Goal: Navigation & Orientation: Find specific page/section

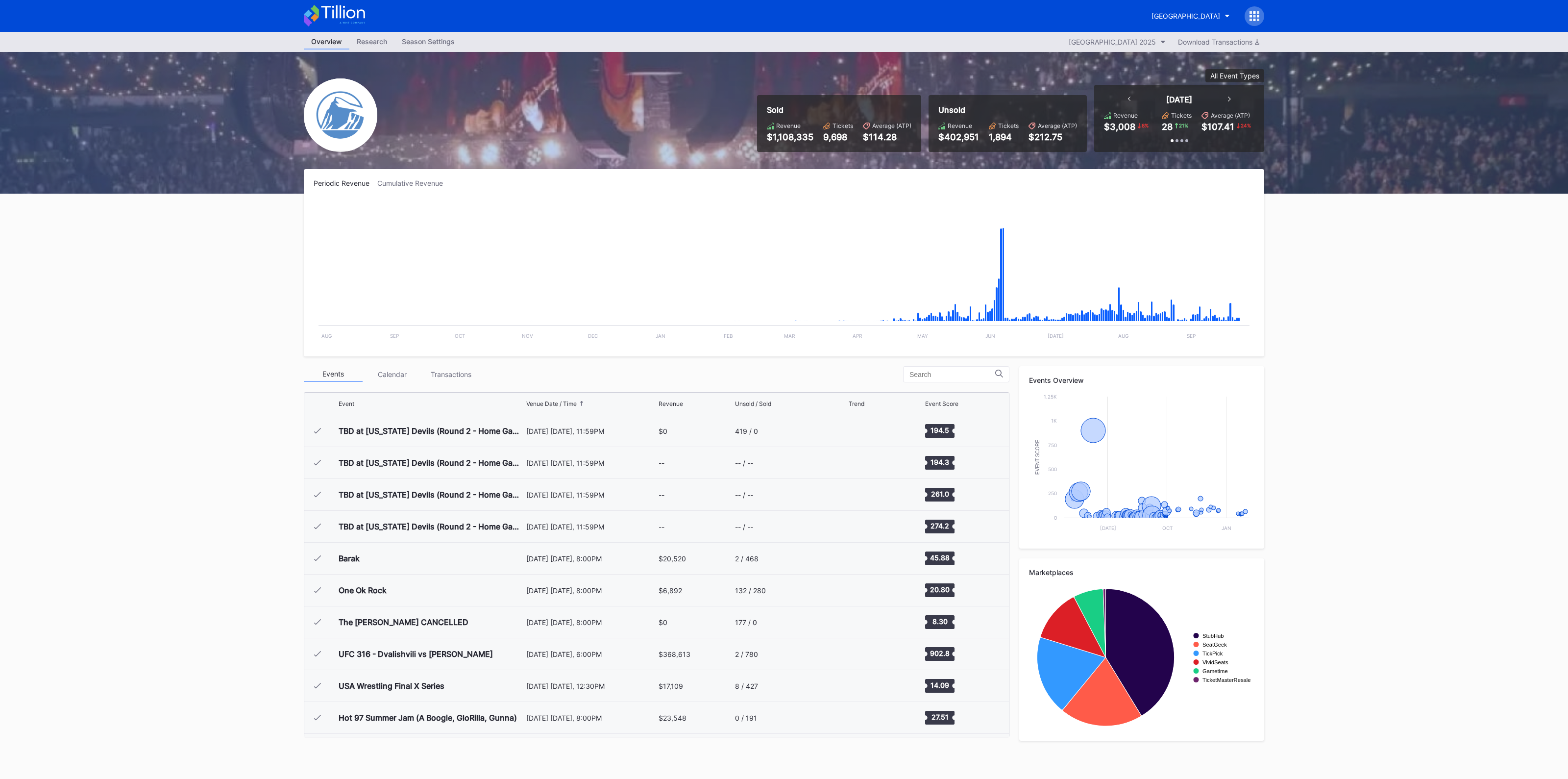
scroll to position [1466, 0]
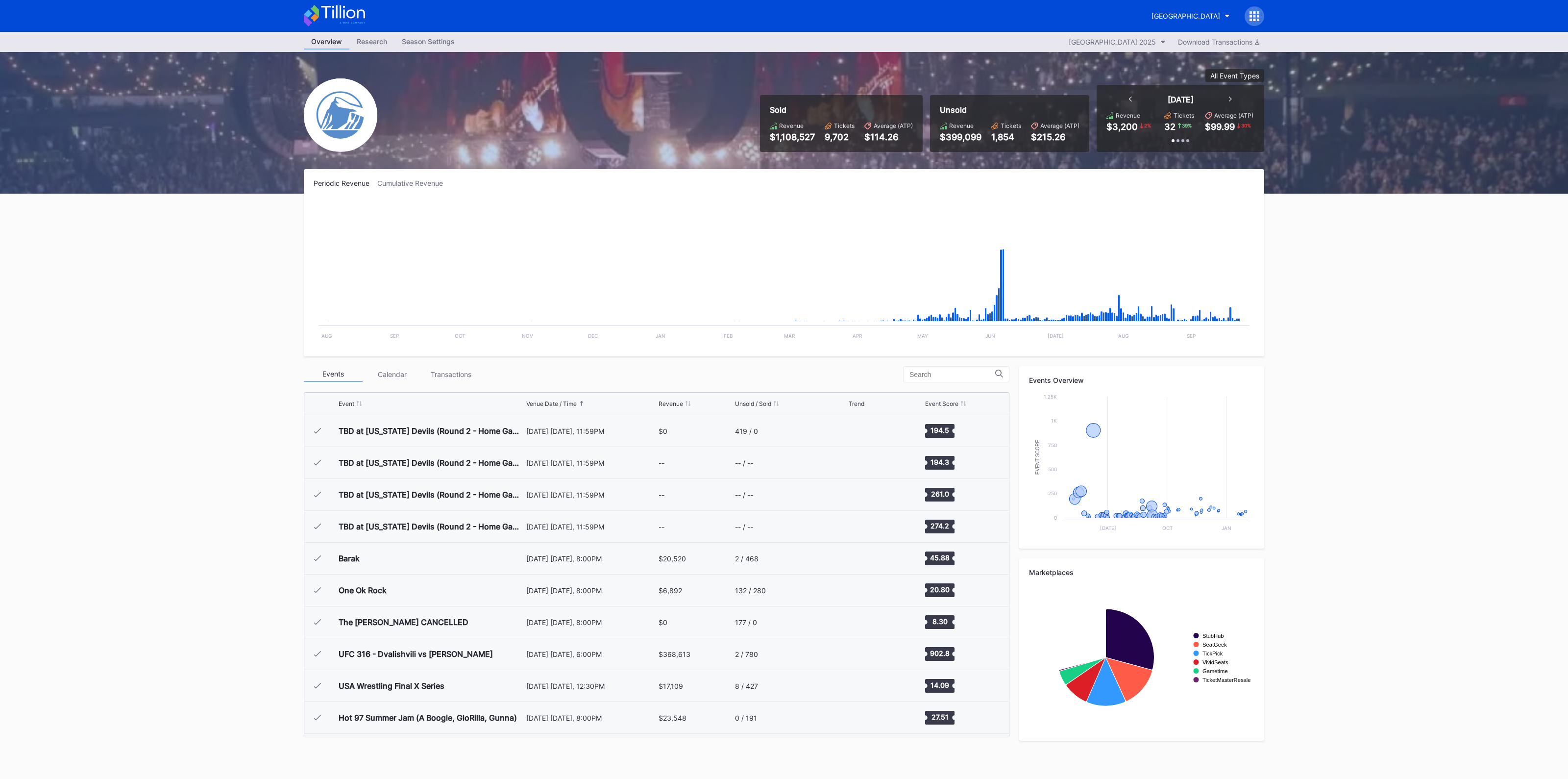
scroll to position [1466, 0]
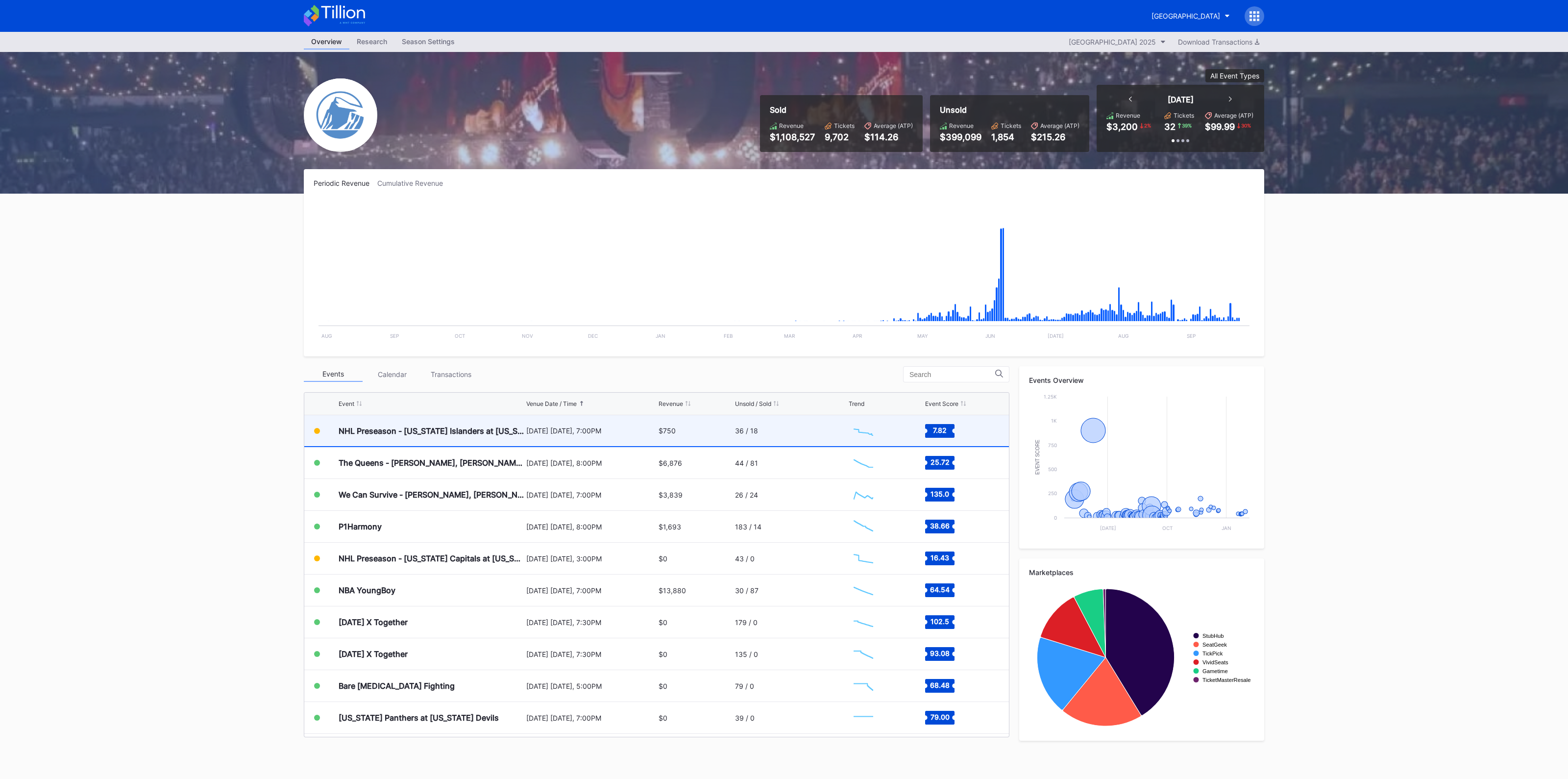
click at [601, 425] on div "[DATE] [DATE], 7:00PM" at bounding box center [591, 431] width 130 height 31
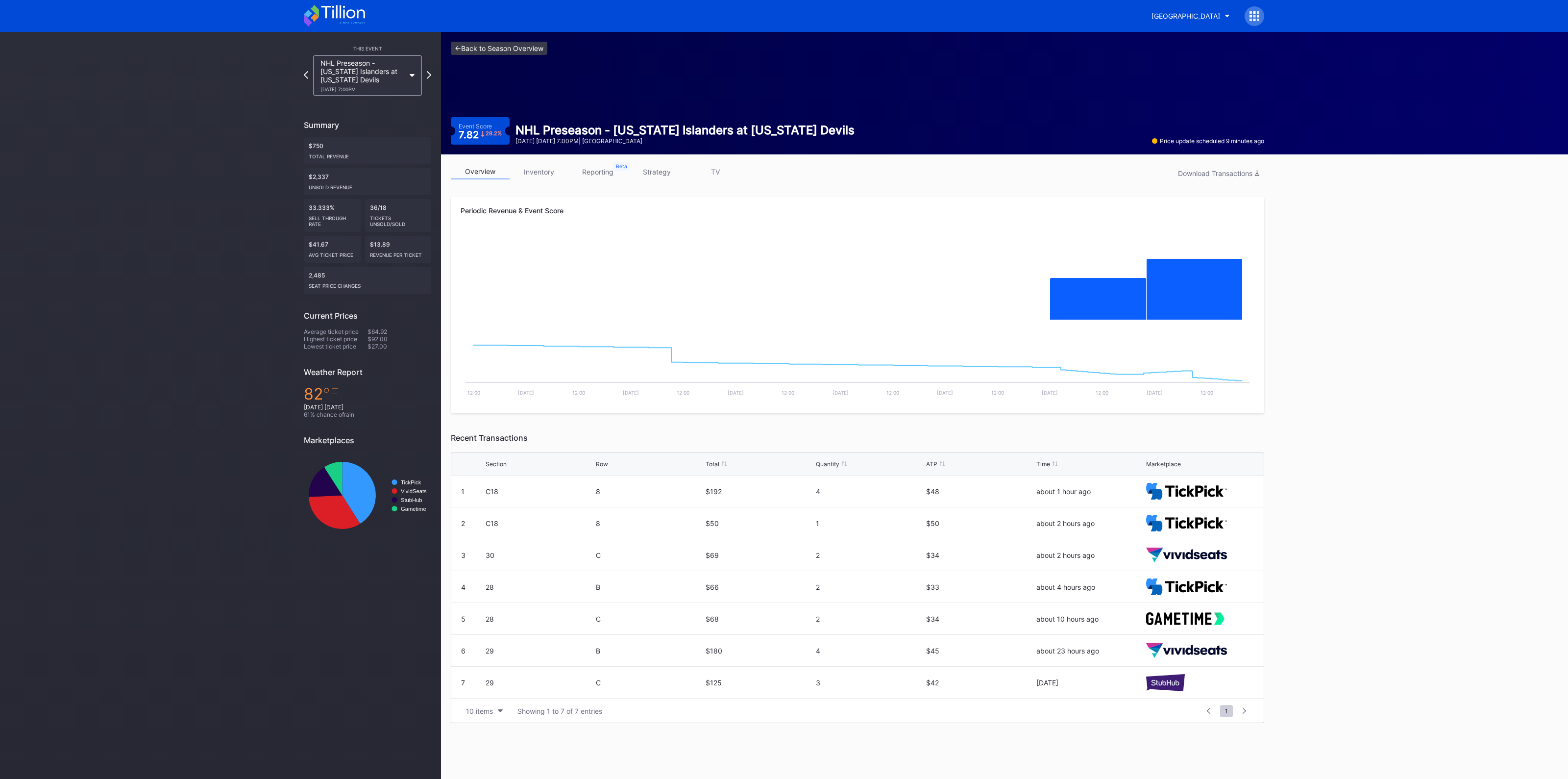
click at [522, 45] on link "<- Back to Season Overview" at bounding box center [499, 49] width 96 height 14
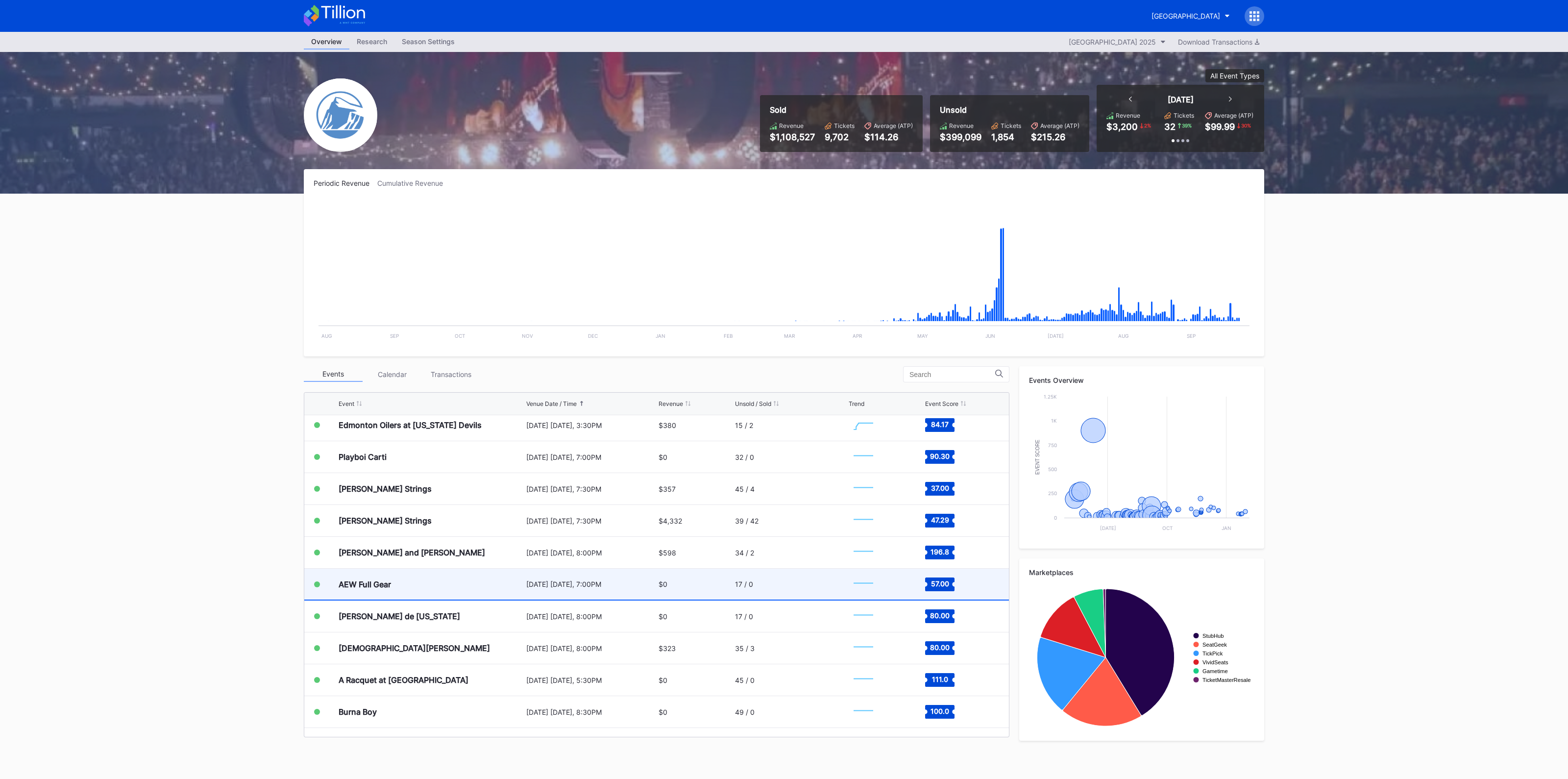
scroll to position [1772, 0]
